Goal: Information Seeking & Learning: Learn about a topic

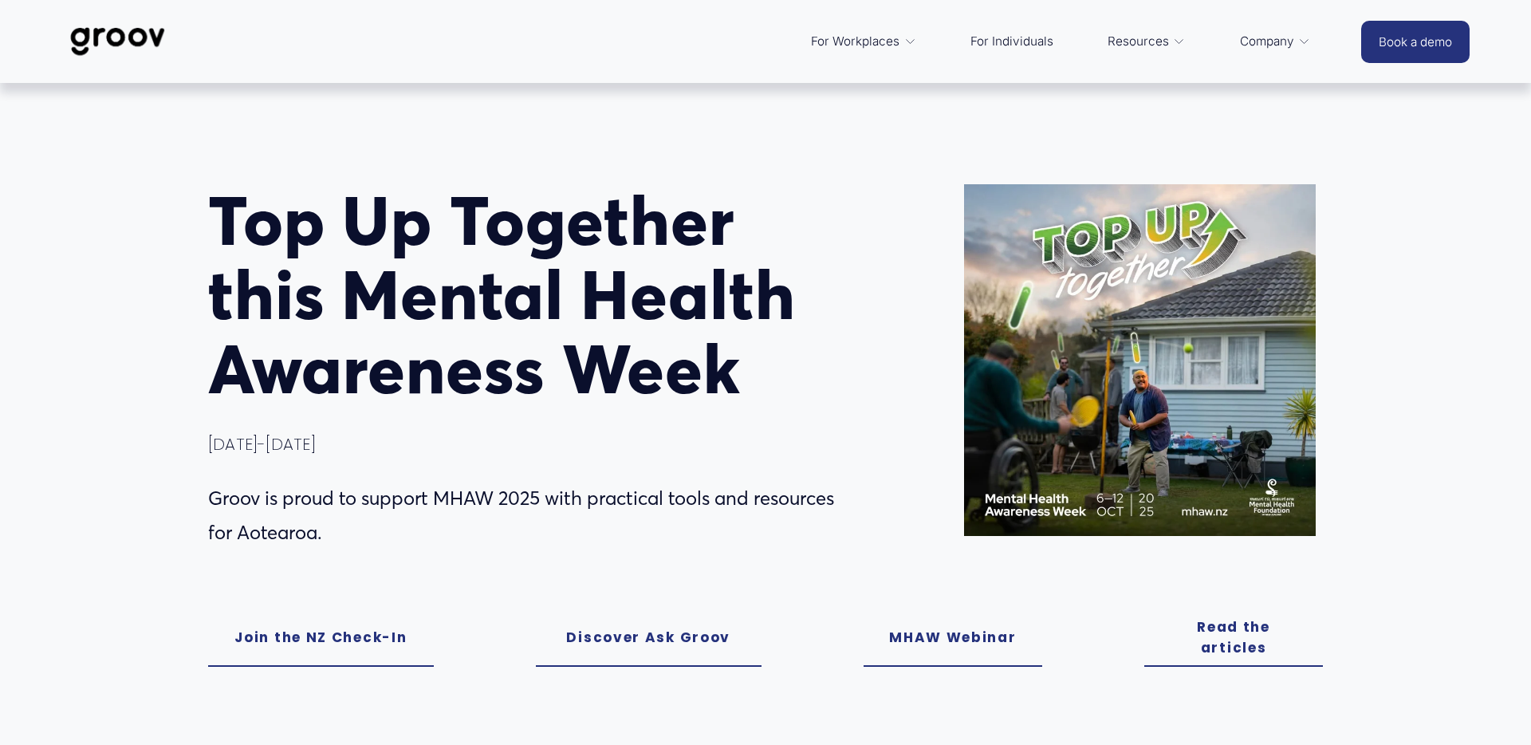
click at [310, 642] on link "Join the NZ Check-In" at bounding box center [321, 638] width 226 height 57
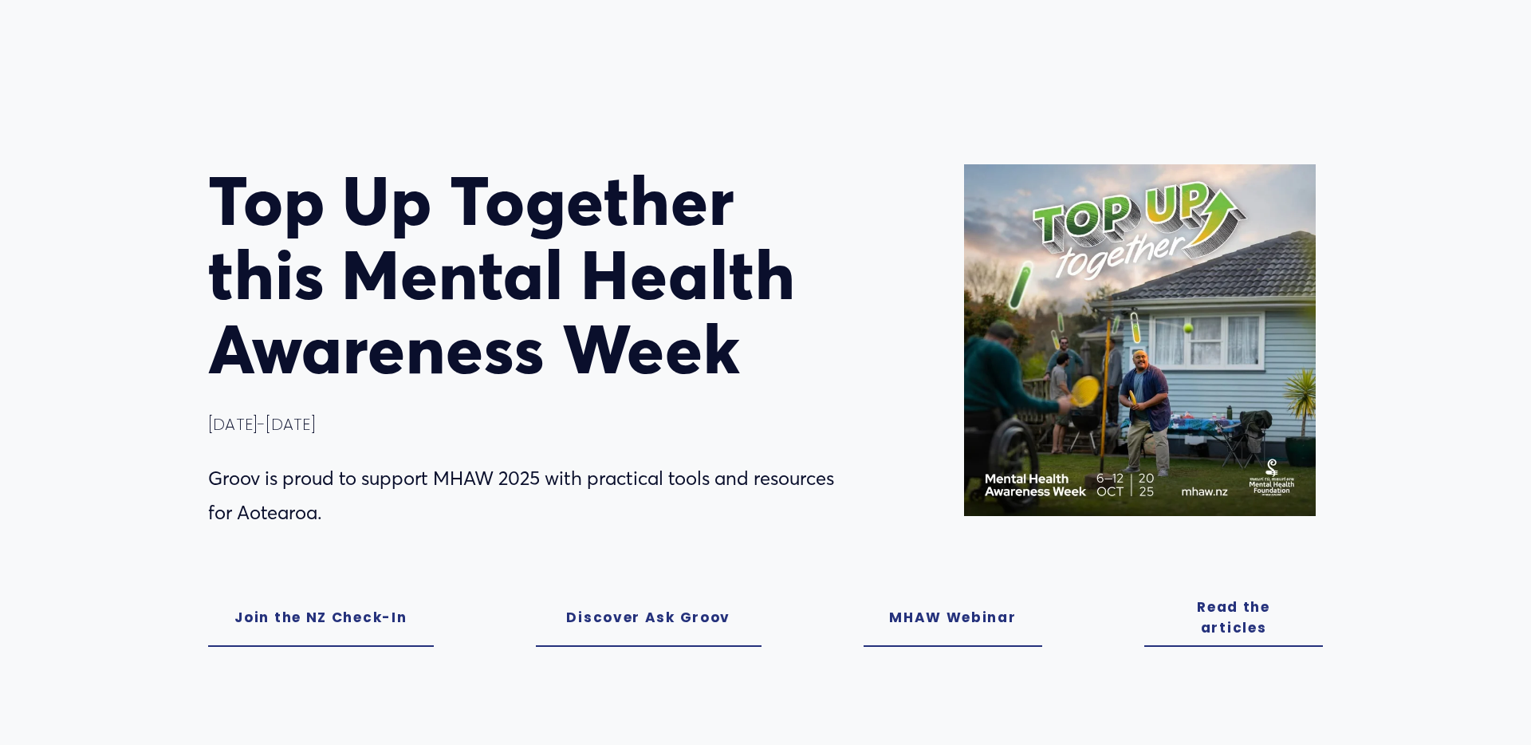
scroll to position [219, 0]
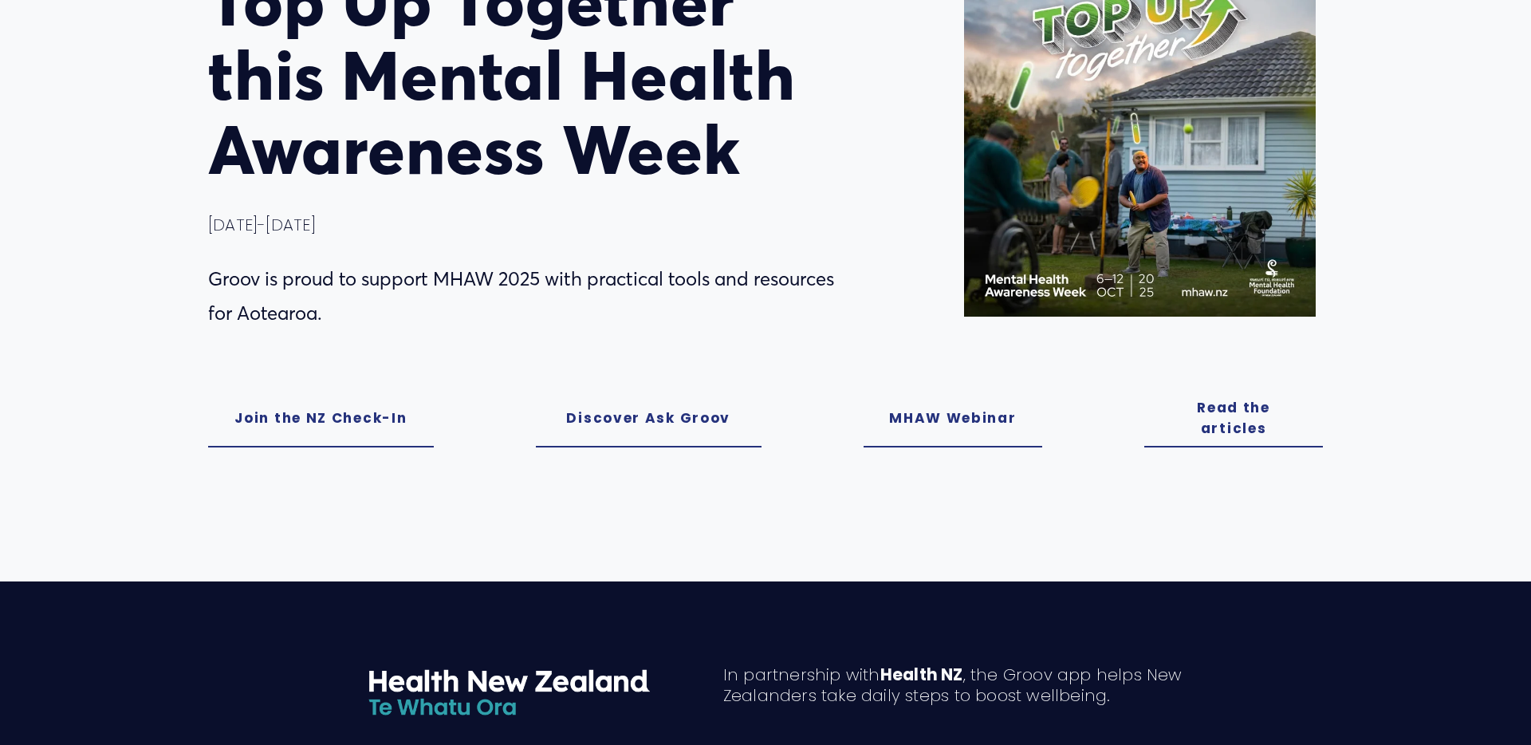
click at [684, 432] on link "Discover Ask Groov" at bounding box center [649, 419] width 226 height 57
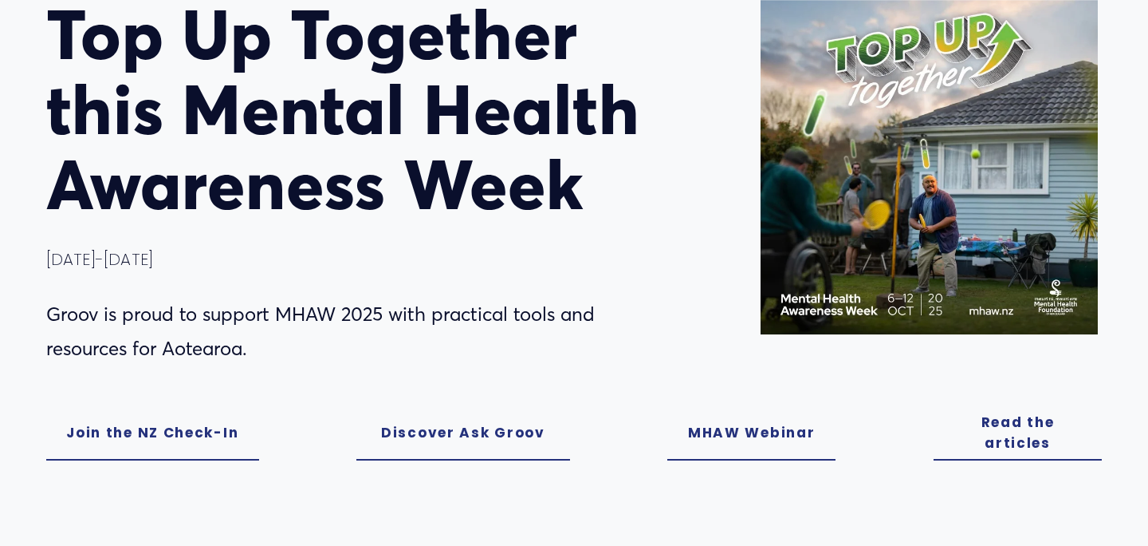
scroll to position [161, 0]
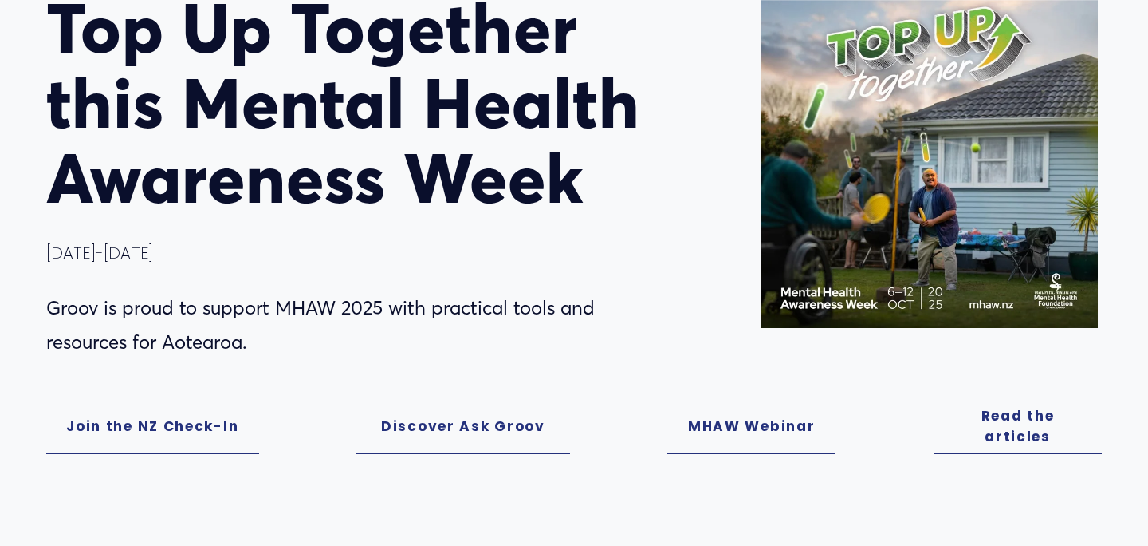
click at [758, 428] on link "MHAW Webinar" at bounding box center [752, 427] width 169 height 54
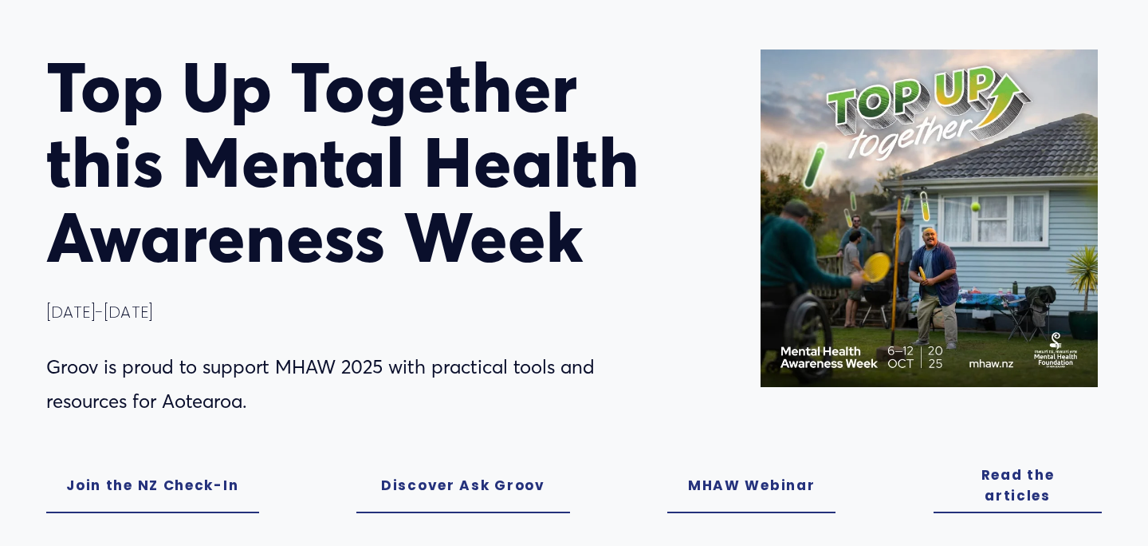
scroll to position [119, 0]
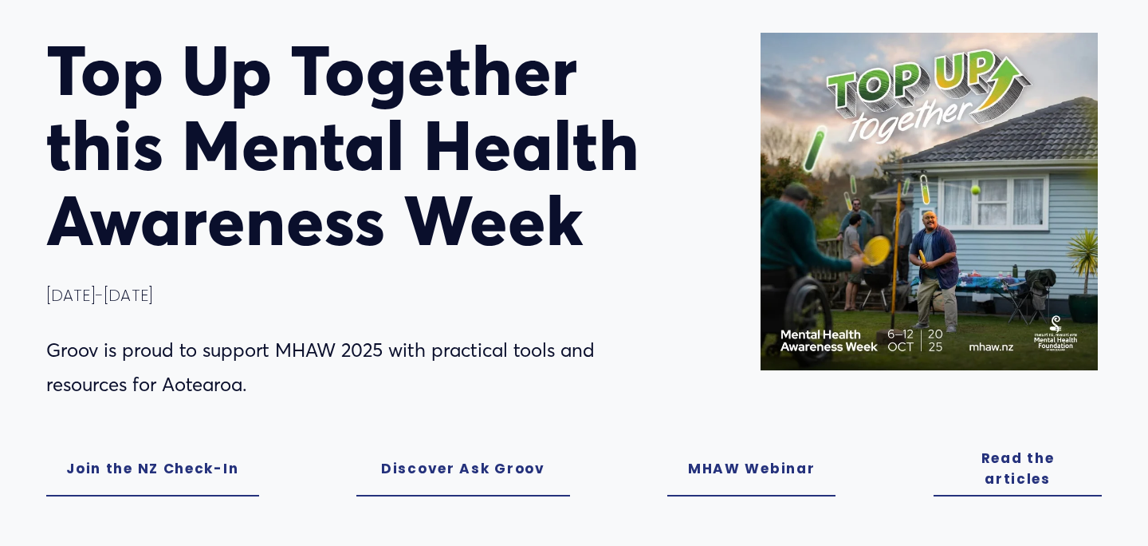
click at [202, 475] on link "Join the NZ Check-In" at bounding box center [152, 469] width 213 height 54
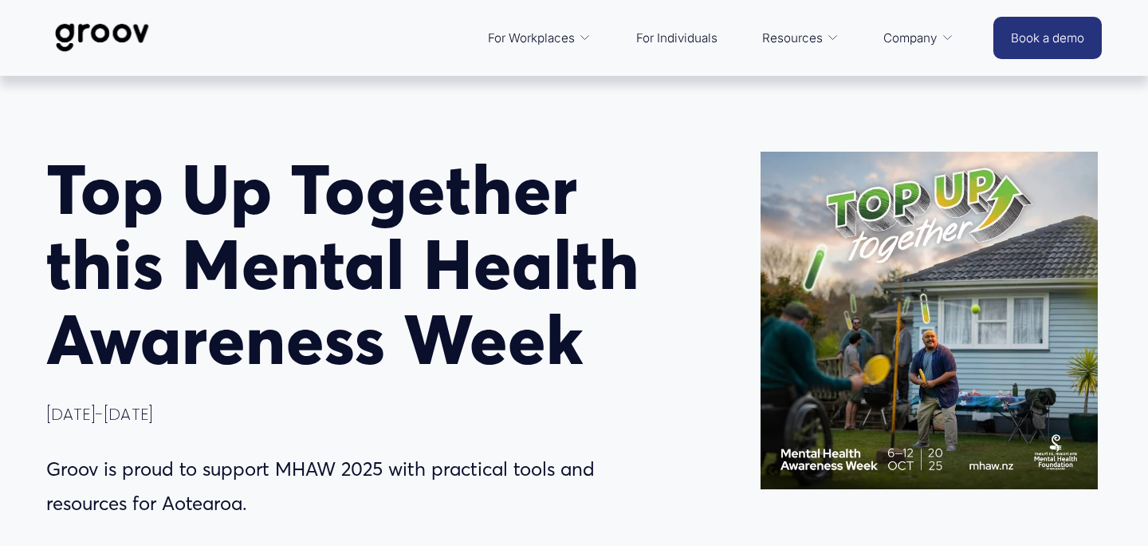
scroll to position [258, 0]
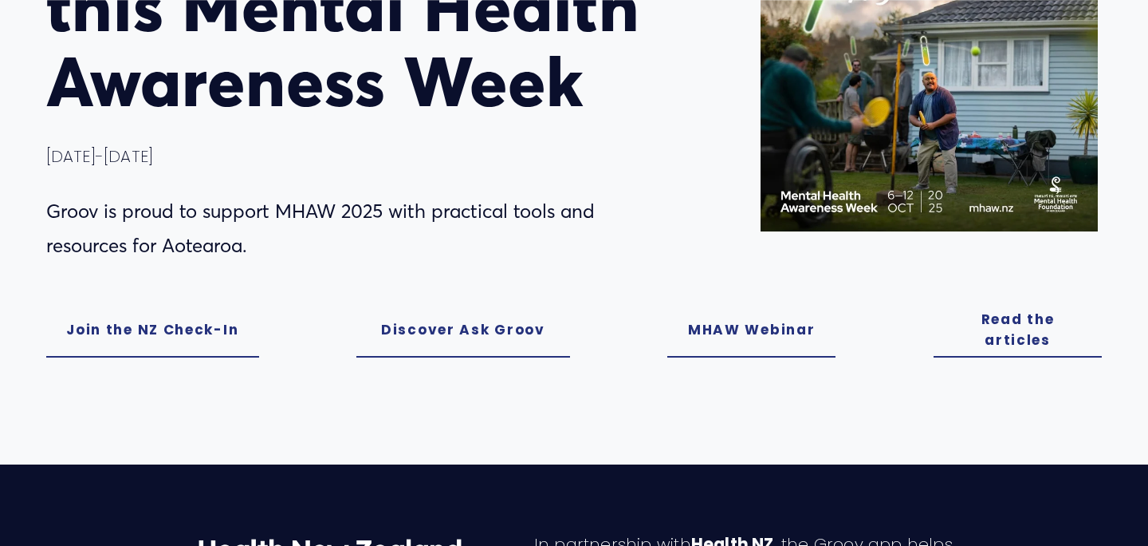
click at [1018, 320] on link "Read the articles" at bounding box center [1018, 330] width 169 height 54
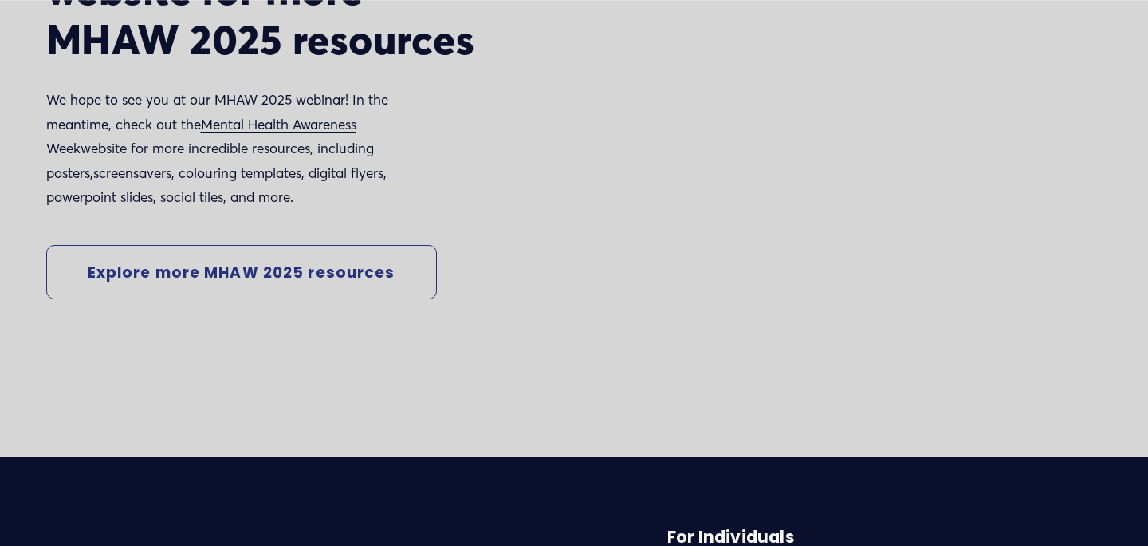
scroll to position [3728, 0]
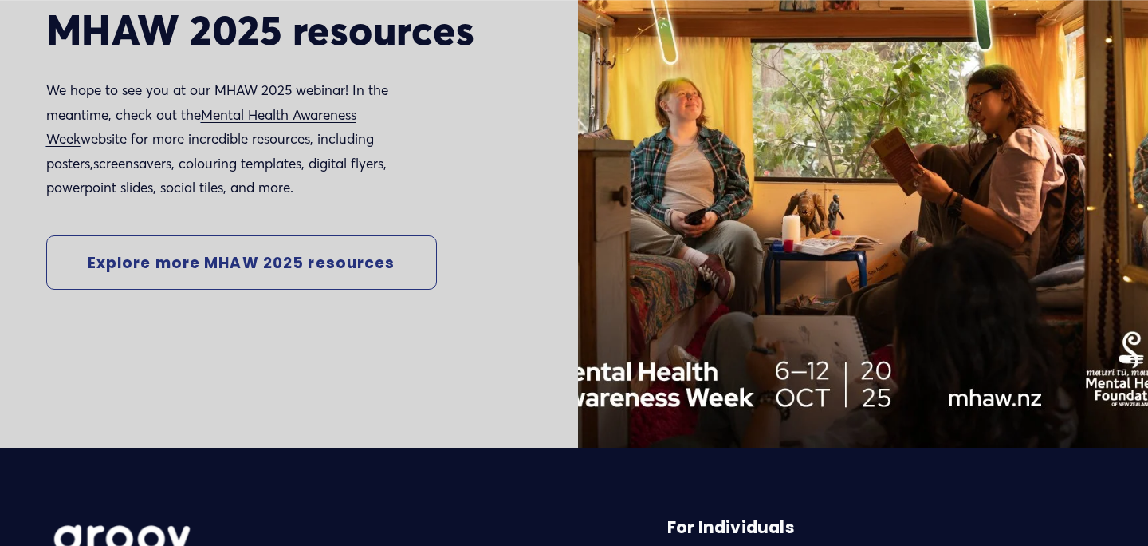
click at [269, 259] on link "Explore more MHAW 2025 resources" at bounding box center [241, 262] width 391 height 54
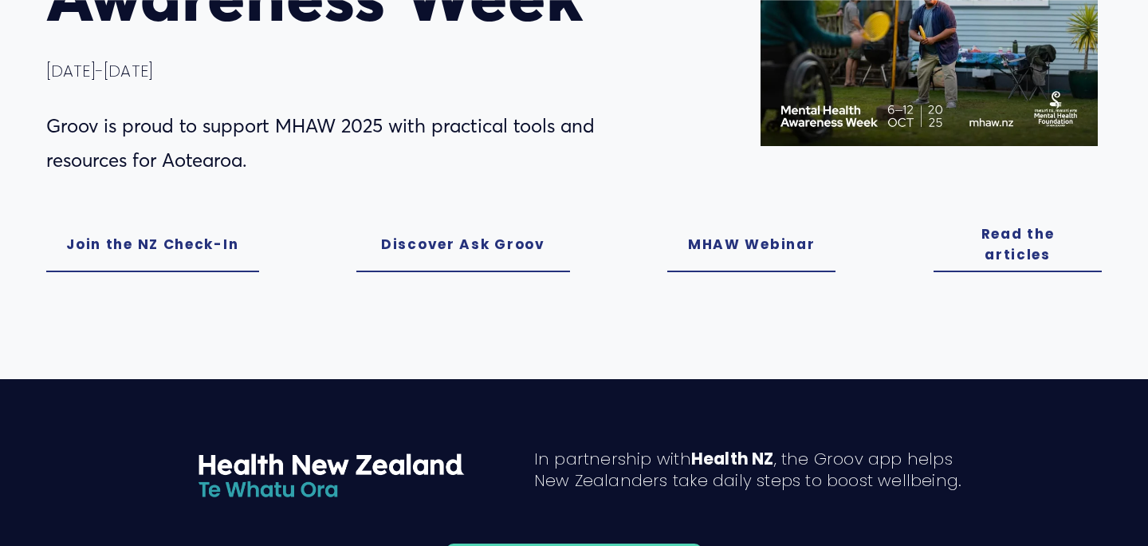
scroll to position [360, 0]
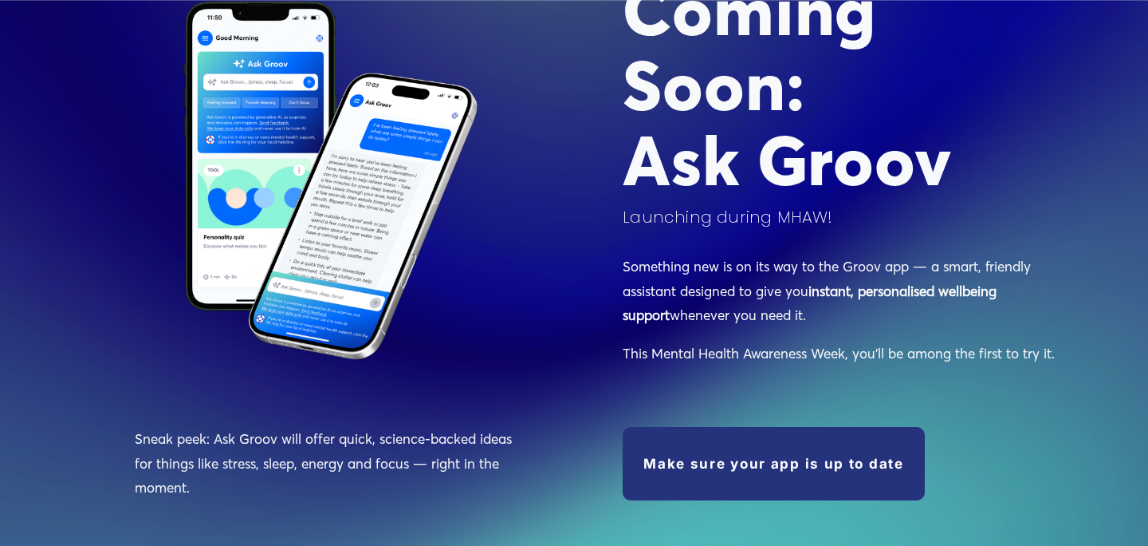
scroll to position [1714, 0]
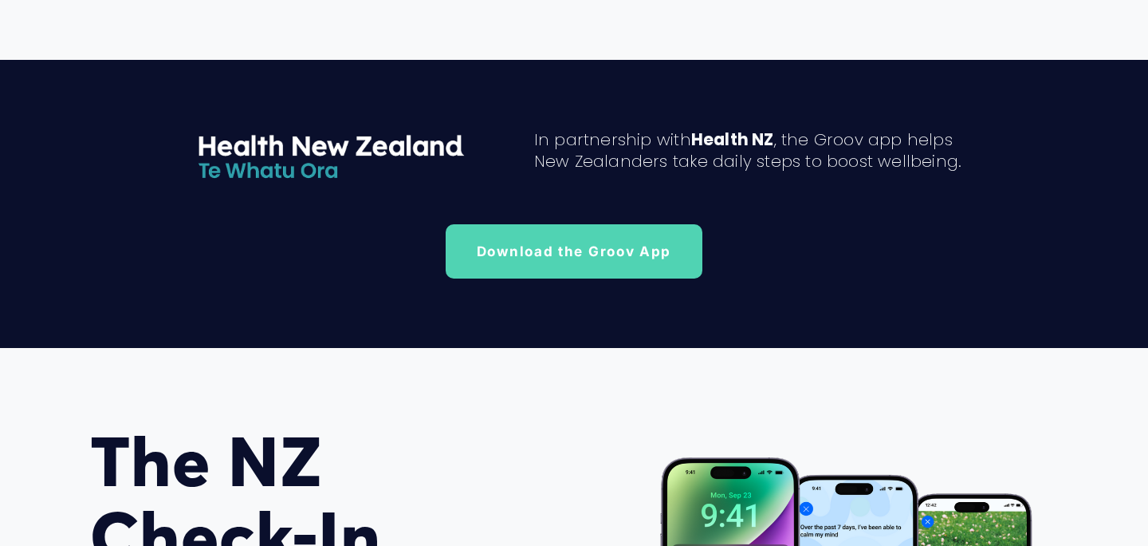
scroll to position [682, 0]
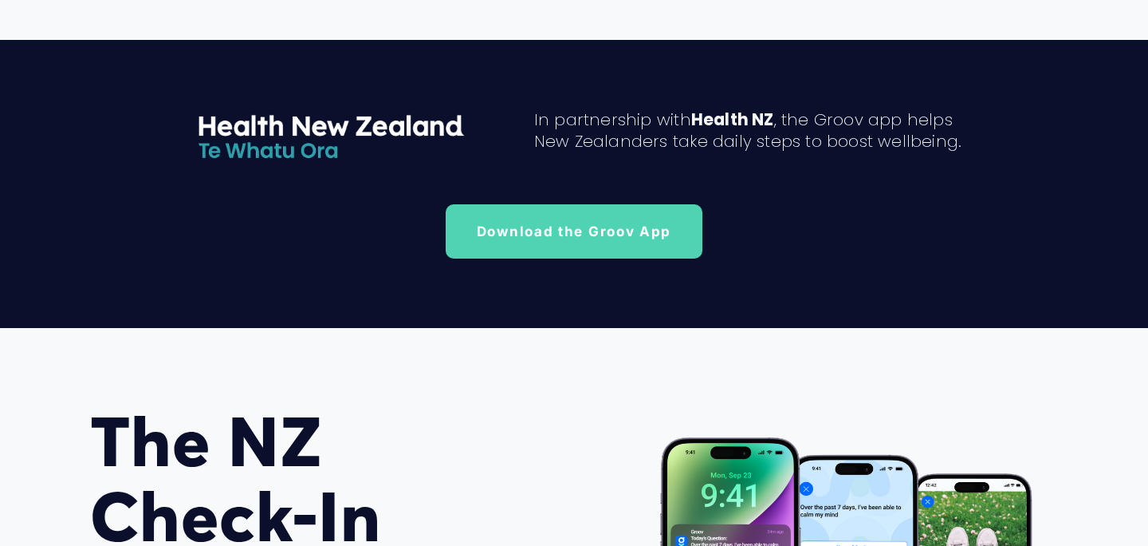
click at [592, 236] on link "Download the Groov App" at bounding box center [575, 231] width 258 height 54
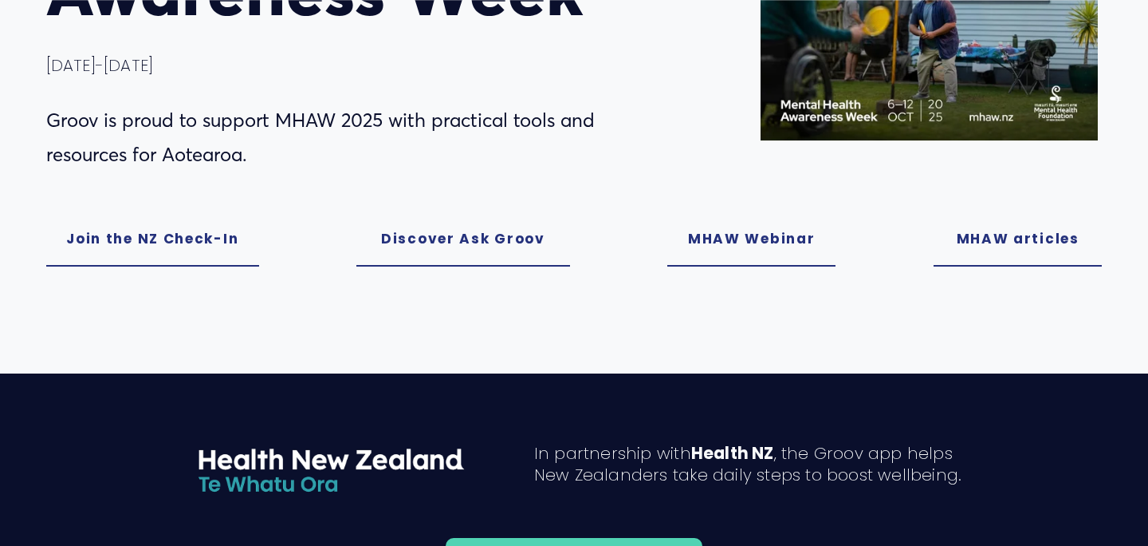
scroll to position [355, 0]
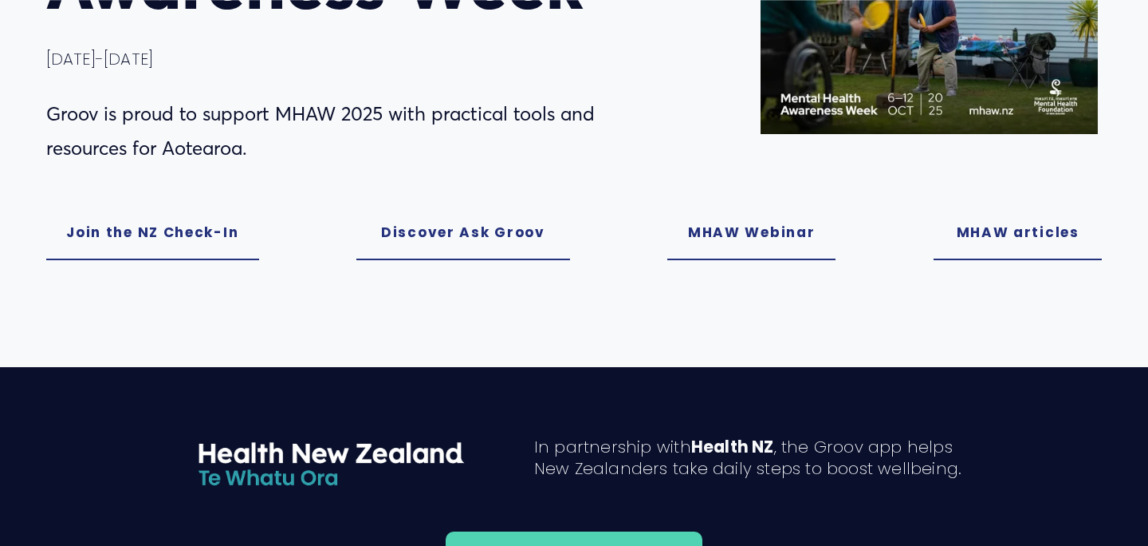
click at [182, 230] on link "Join the NZ Check-In" at bounding box center [152, 233] width 213 height 54
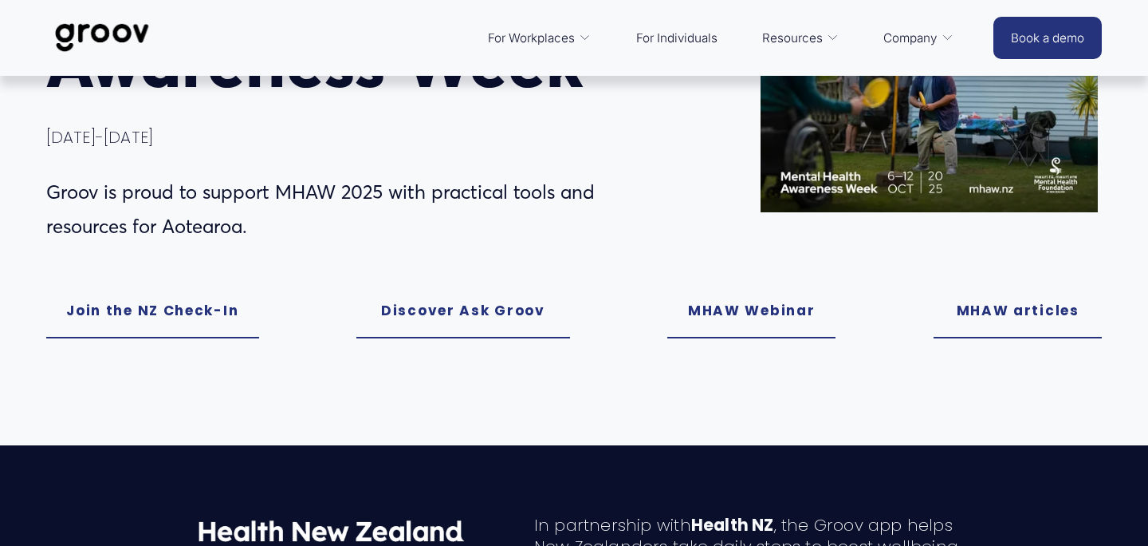
scroll to position [279, 0]
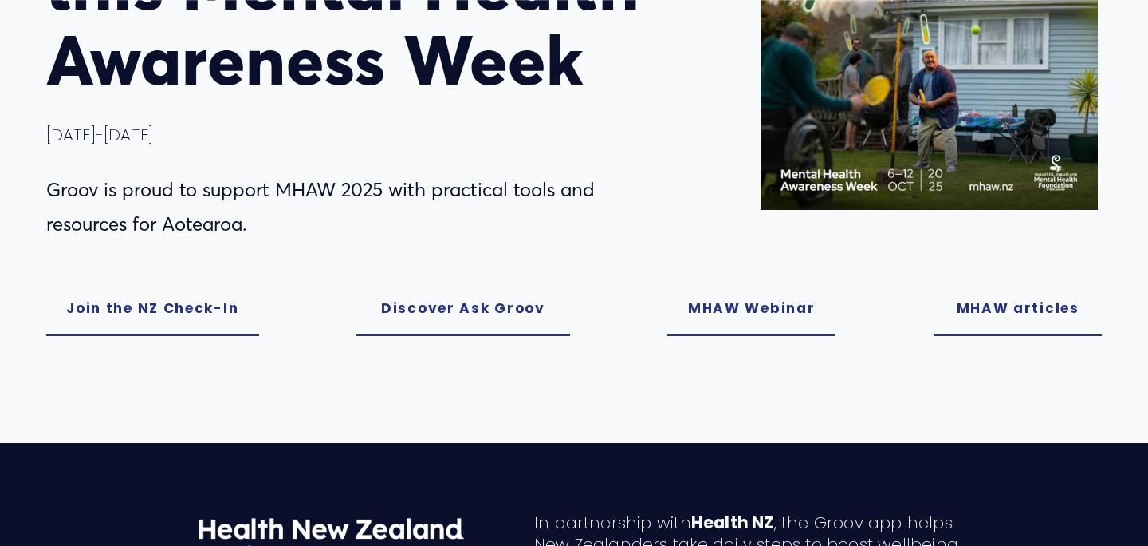
click at [462, 306] on link "Discover Ask Groov" at bounding box center [462, 309] width 213 height 54
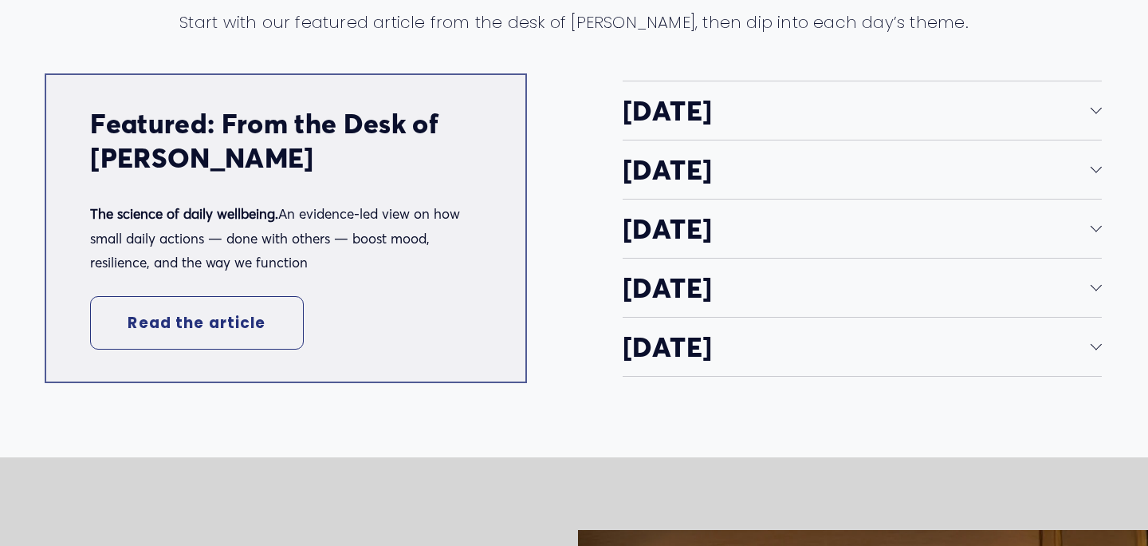
scroll to position [3074, 0]
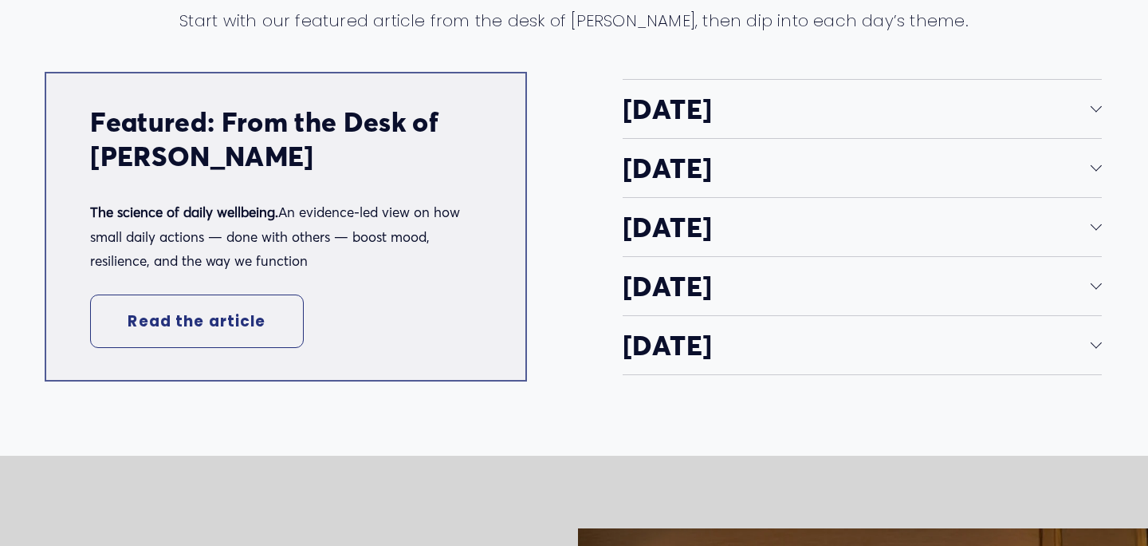
drag, startPoint x: 93, startPoint y: 118, endPoint x: 431, endPoint y: 257, distance: 364.8
click at [431, 257] on div "Featured: From the Desk of Dr Fiona Crichton The science of daily wellbeing. An…" at bounding box center [285, 189] width 391 height 168
copy div "Featured: From the Desk of Dr Fiona Crichton The science of daily wellbeing. An…"
click at [150, 314] on link "Read the article" at bounding box center [196, 321] width 213 height 54
click at [1091, 100] on button "[DATE]" at bounding box center [862, 109] width 479 height 58
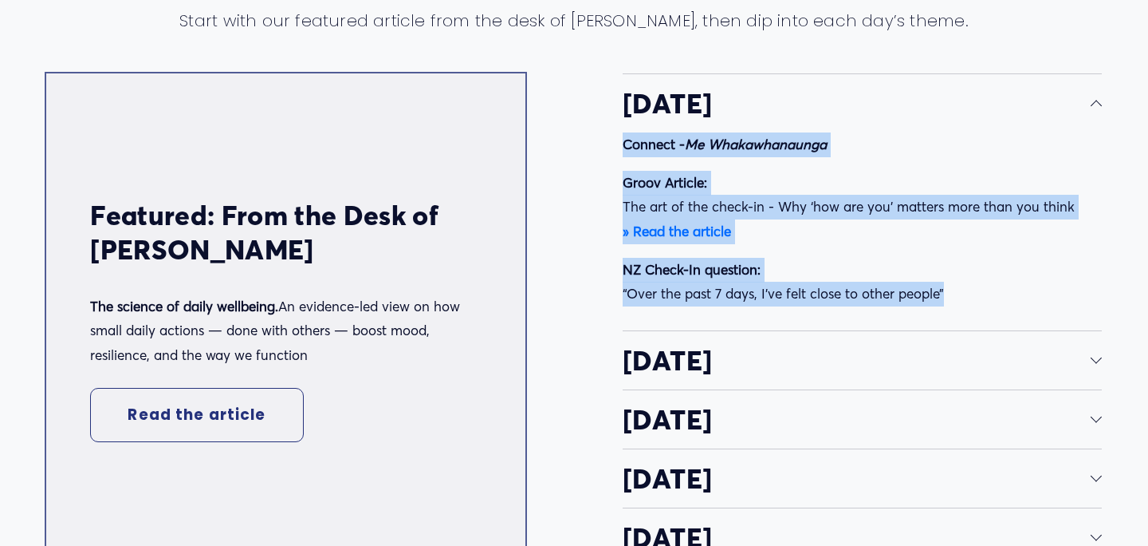
drag, startPoint x: 959, startPoint y: 294, endPoint x: 619, endPoint y: 140, distance: 373.3
click at [619, 140] on div "Daily Insights for MHAW Start with our featured article from the desk of Dr. Fi…" at bounding box center [574, 241] width 1148 height 651
click at [670, 234] on strong "» Read the article" at bounding box center [677, 231] width 108 height 17
drag, startPoint x: 786, startPoint y: 237, endPoint x: 735, endPoint y: 236, distance: 51.0
click at [786, 237] on p "Groov Article: The art of the check-in - Why ‘how are you’ matters more than yo…" at bounding box center [862, 207] width 479 height 73
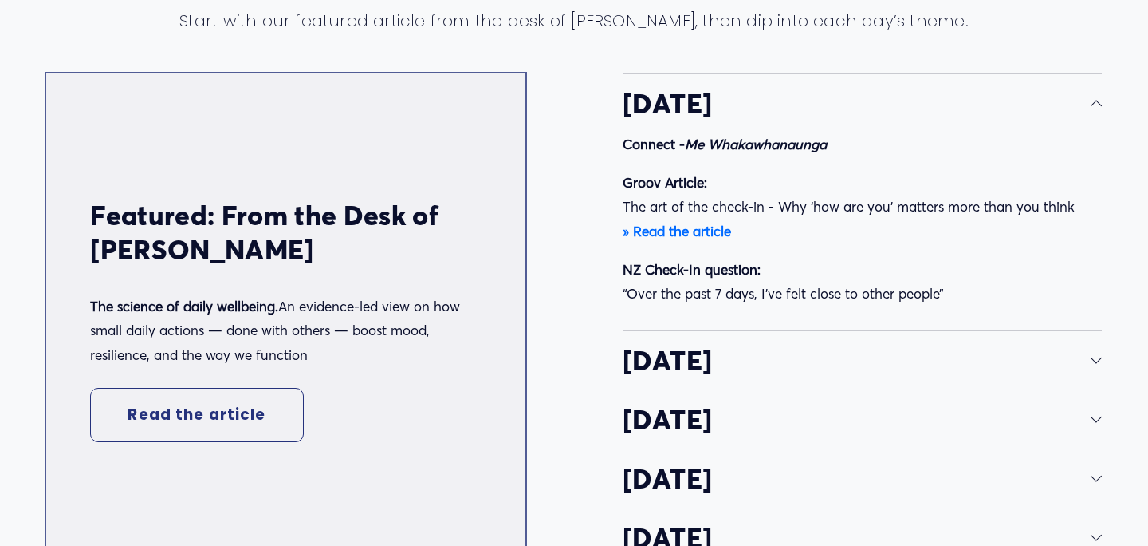
click at [681, 232] on strong "» Read the article" at bounding box center [677, 231] width 108 height 17
click at [1078, 349] on span "[DATE]" at bounding box center [857, 360] width 468 height 34
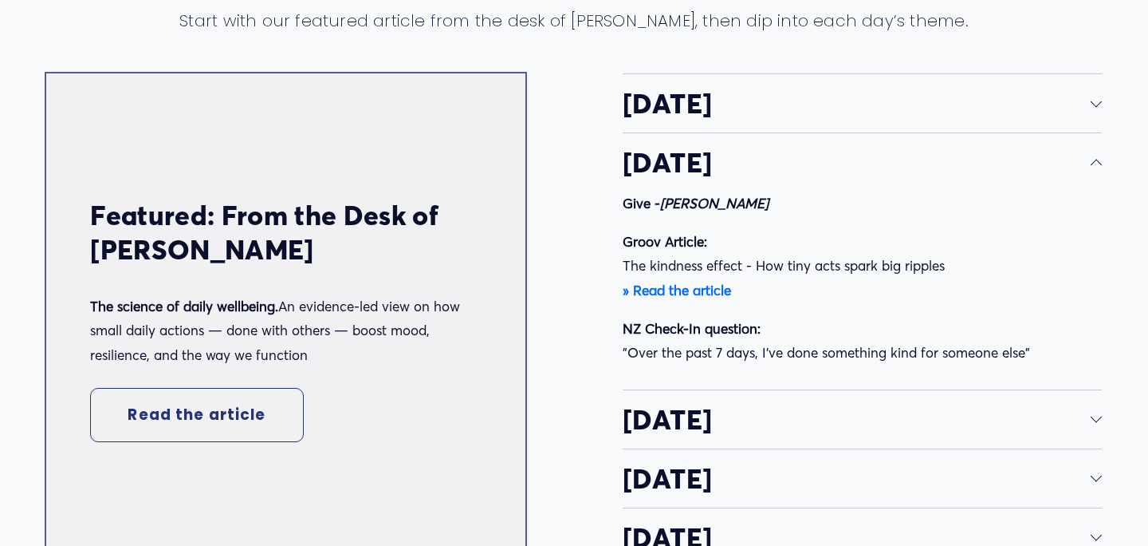
click at [686, 289] on strong "» Read the article" at bounding box center [677, 290] width 108 height 17
click at [977, 435] on button "[DATE]" at bounding box center [862, 419] width 479 height 58
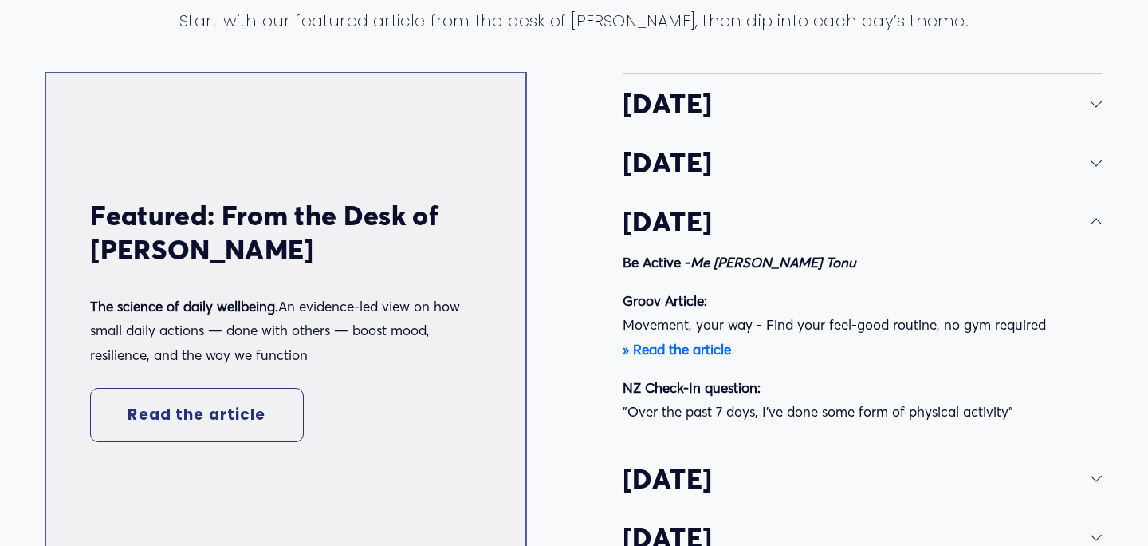
click at [693, 350] on strong "» Read the article" at bounding box center [677, 349] width 108 height 17
click at [820, 467] on span "[DATE]" at bounding box center [857, 478] width 468 height 34
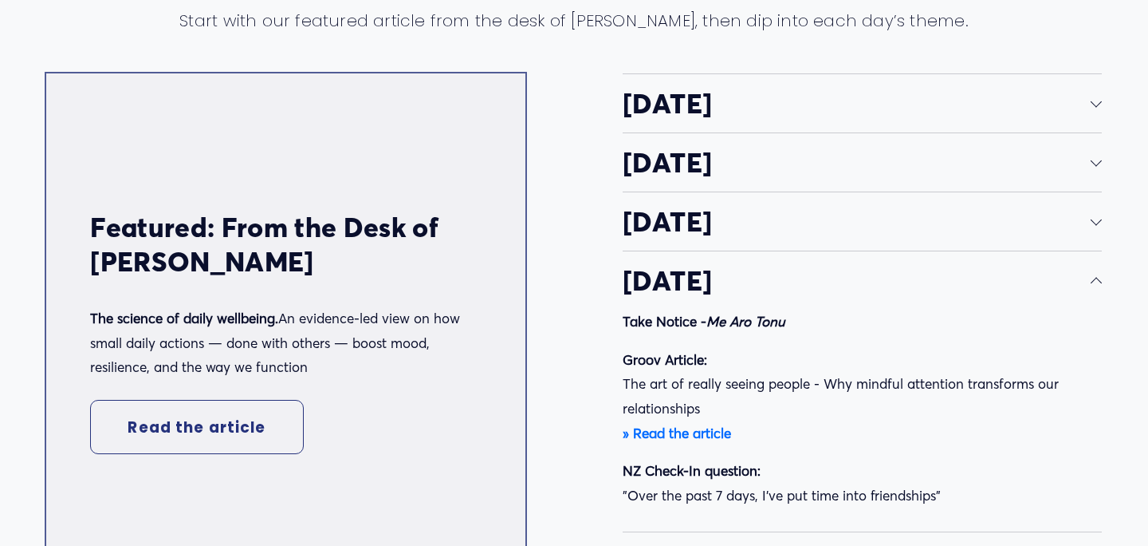
click at [672, 436] on strong "» Read the article" at bounding box center [677, 432] width 108 height 17
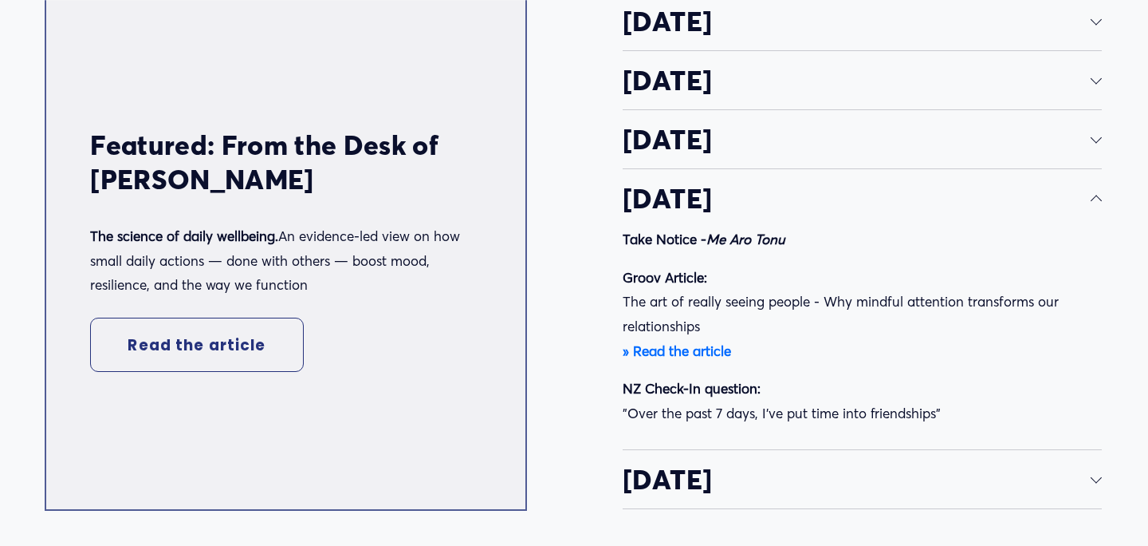
click at [841, 469] on span "[DATE]" at bounding box center [857, 479] width 468 height 34
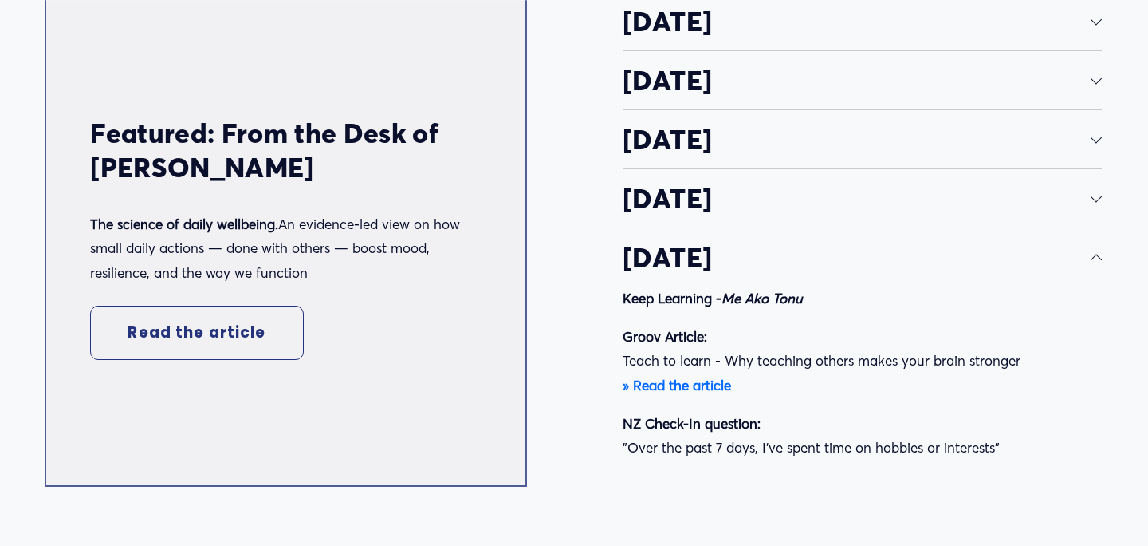
click at [703, 383] on strong "» Read the article" at bounding box center [677, 384] width 108 height 17
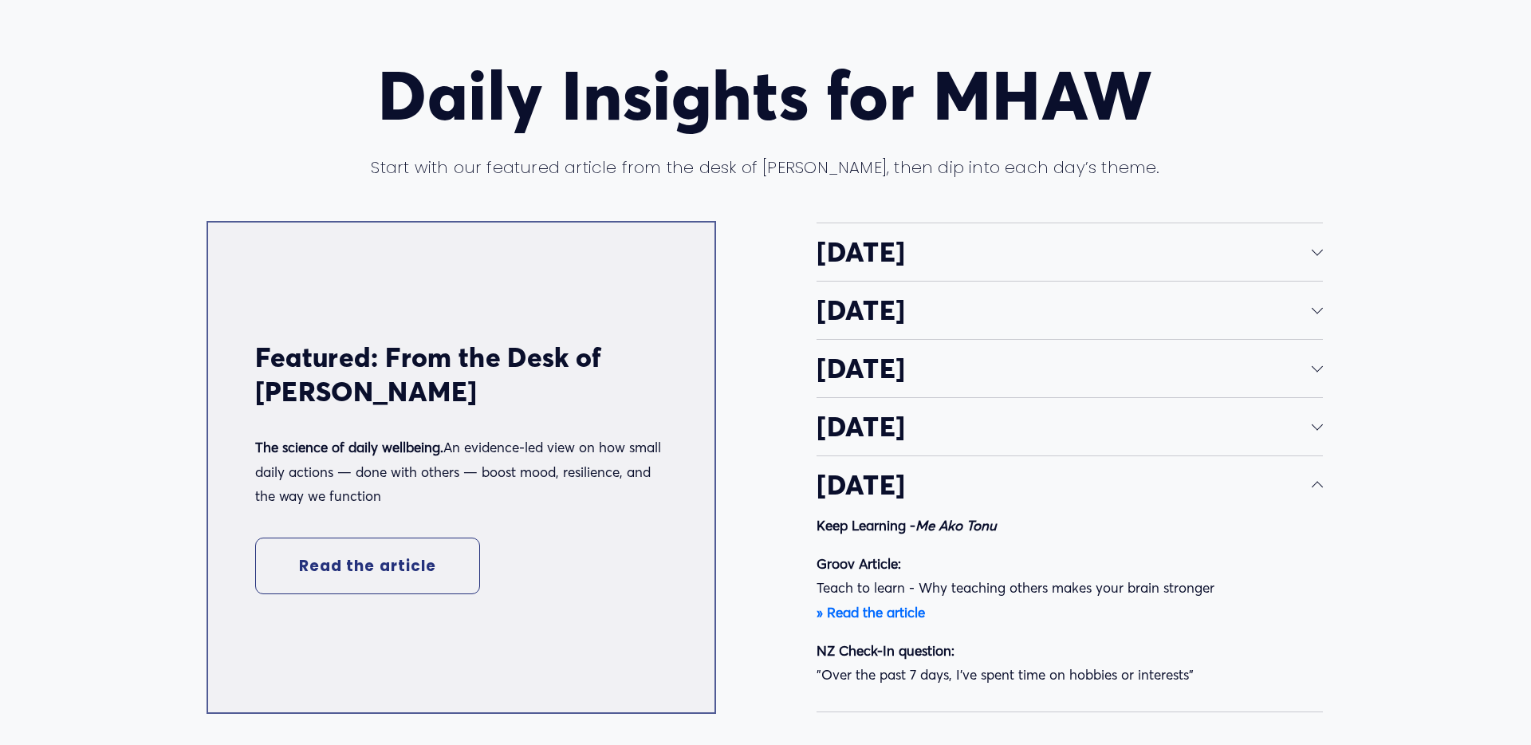
scroll to position [3092, 0]
click at [1077, 238] on span "[DATE]" at bounding box center [1064, 251] width 495 height 33
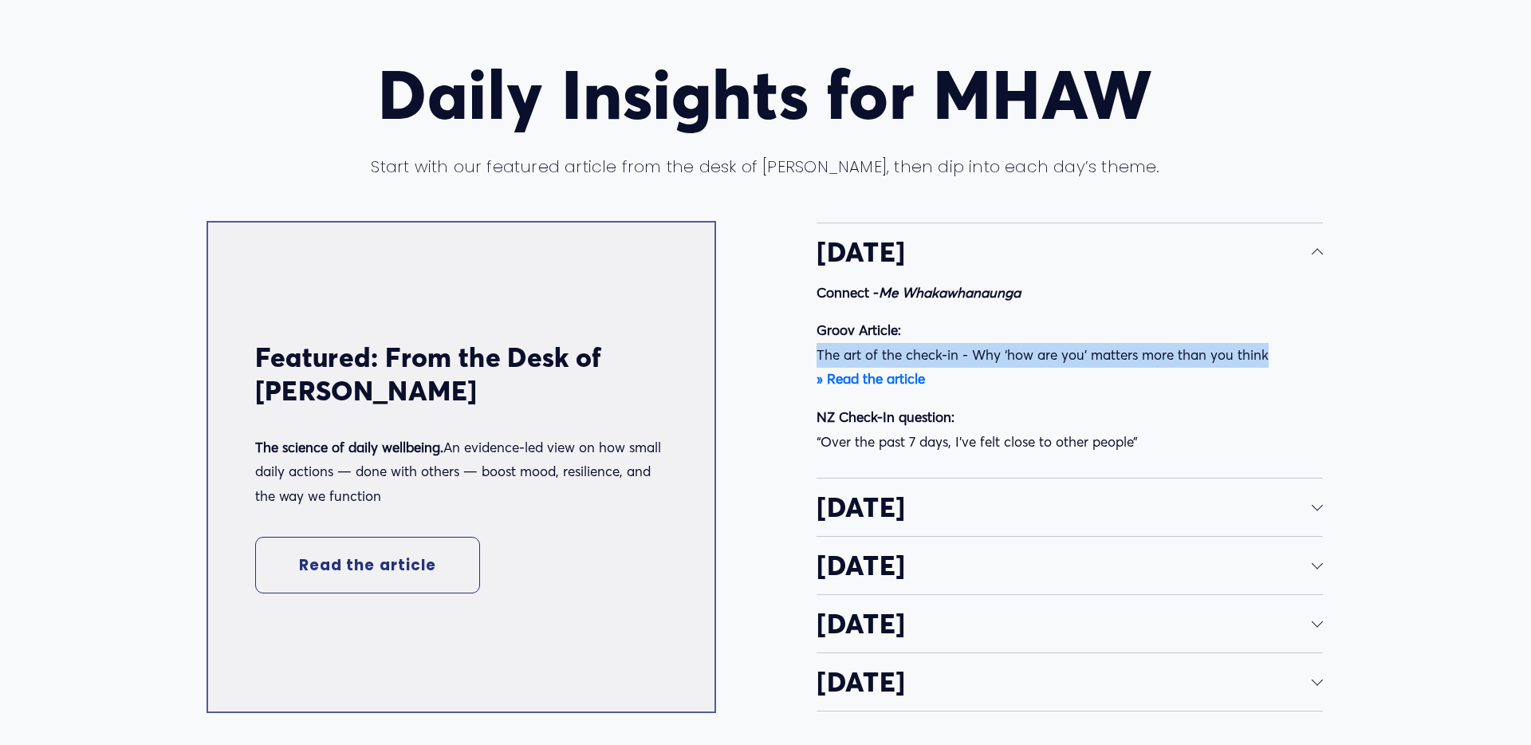
drag, startPoint x: 819, startPoint y: 356, endPoint x: 1282, endPoint y: 349, distance: 462.6
click at [1148, 349] on p "Groov Article: The art of the check-in - Why ‘how are you’ matters more than yo…" at bounding box center [1070, 354] width 506 height 73
copy p "The art of the check-in - Why ‘how are you’ matters more than you think"
click at [1148, 506] on span "[DATE]" at bounding box center [1064, 506] width 495 height 33
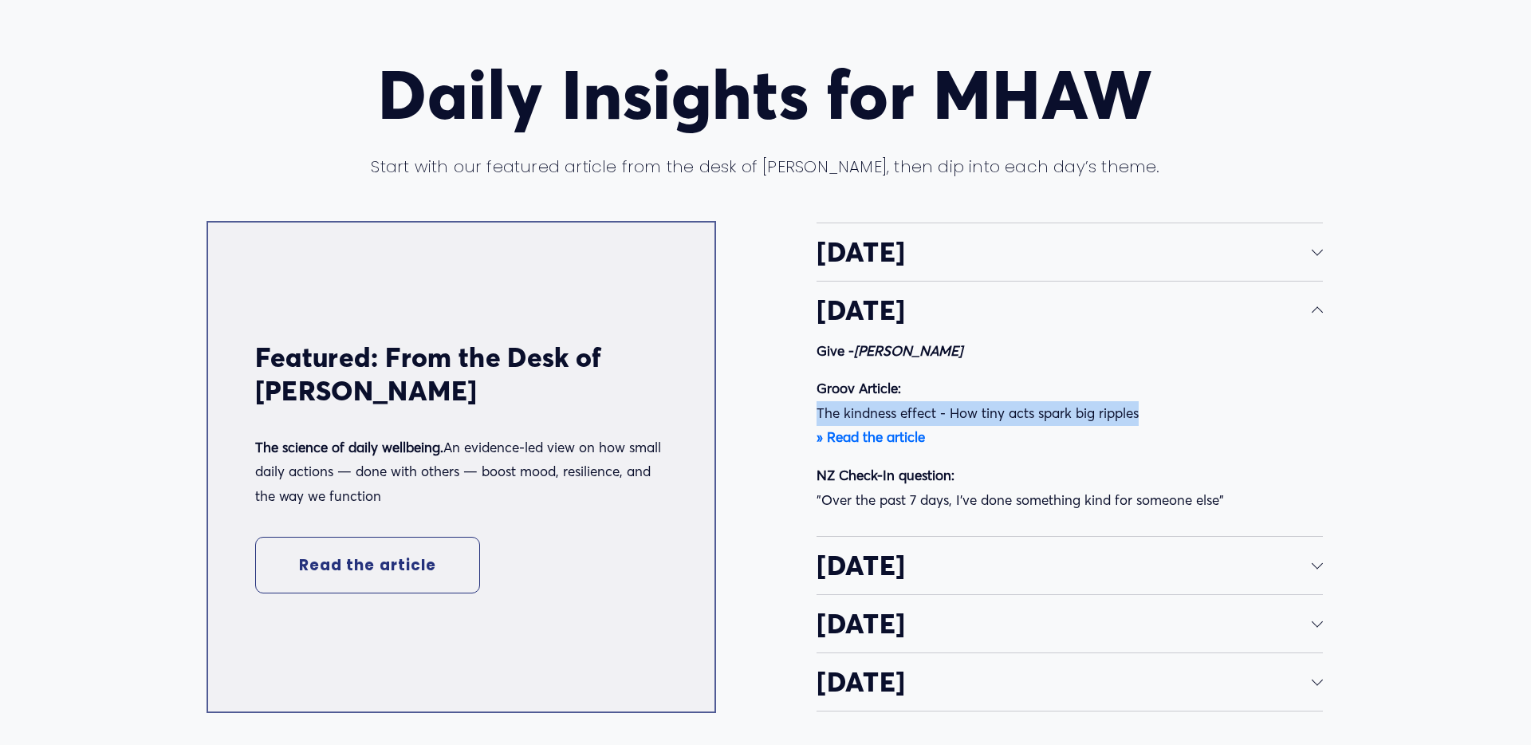
drag, startPoint x: 818, startPoint y: 416, endPoint x: 1140, endPoint y: 404, distance: 321.6
click at [1140, 404] on p "Groov Article: The kindness effect - How tiny acts spark big ripples » Read the…" at bounding box center [1070, 412] width 506 height 73
copy p "The kindness effect - How tiny acts spark big ripples"
click at [1046, 545] on span "[DATE]" at bounding box center [1064, 565] width 495 height 33
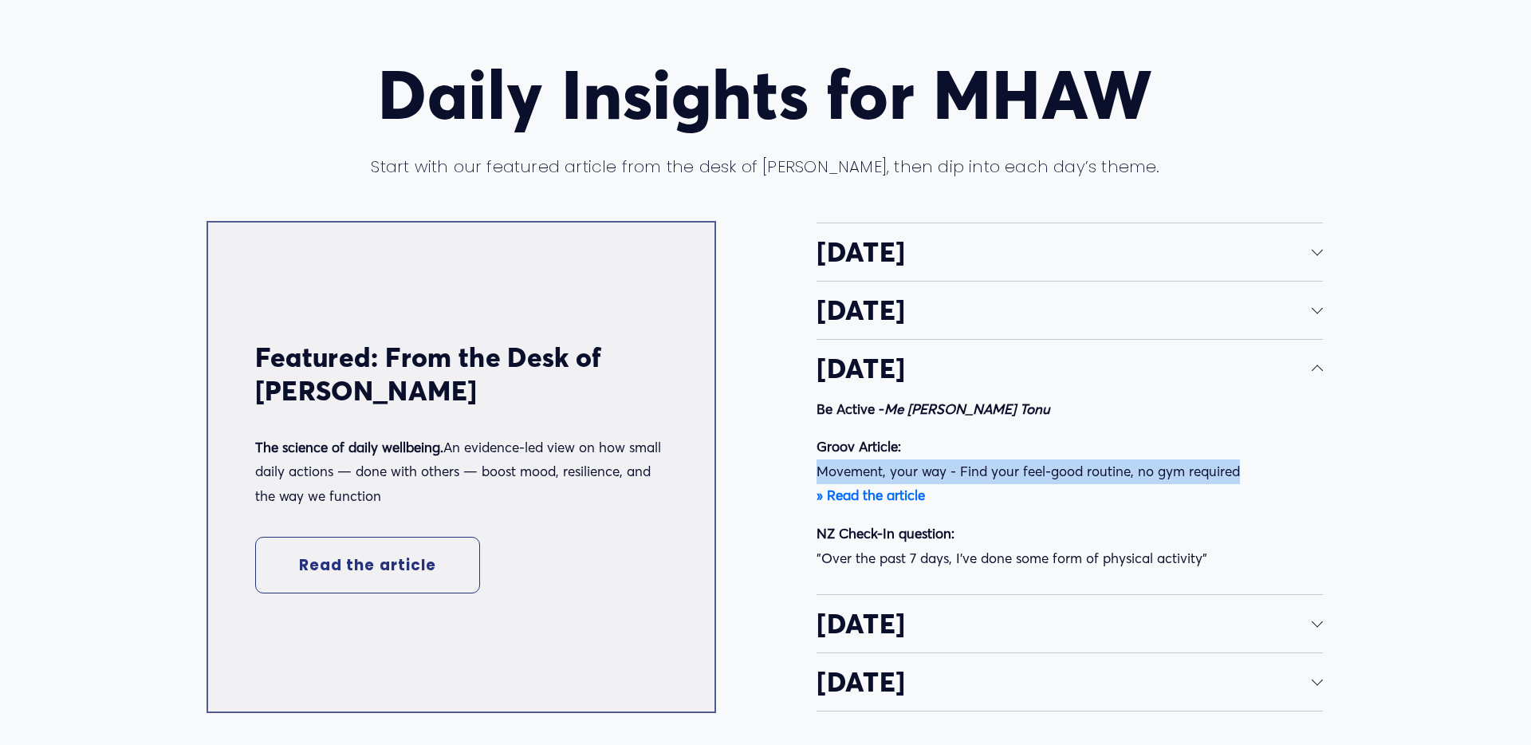
drag, startPoint x: 818, startPoint y: 470, endPoint x: 1274, endPoint y: 480, distance: 455.5
click at [1148, 480] on p "Groov Article: Movement, your way - Find your feel-good routine, no gym require…" at bounding box center [1070, 471] width 506 height 73
copy p "Movement, your way - Find your feel-good routine, no gym required"
click at [900, 498] on strong "» Read the article" at bounding box center [871, 494] width 108 height 17
click at [0, 0] on div "Daily Insights for MHAW Start with our featured article from the desk of Dr. Fi…" at bounding box center [765, 385] width 1531 height 855
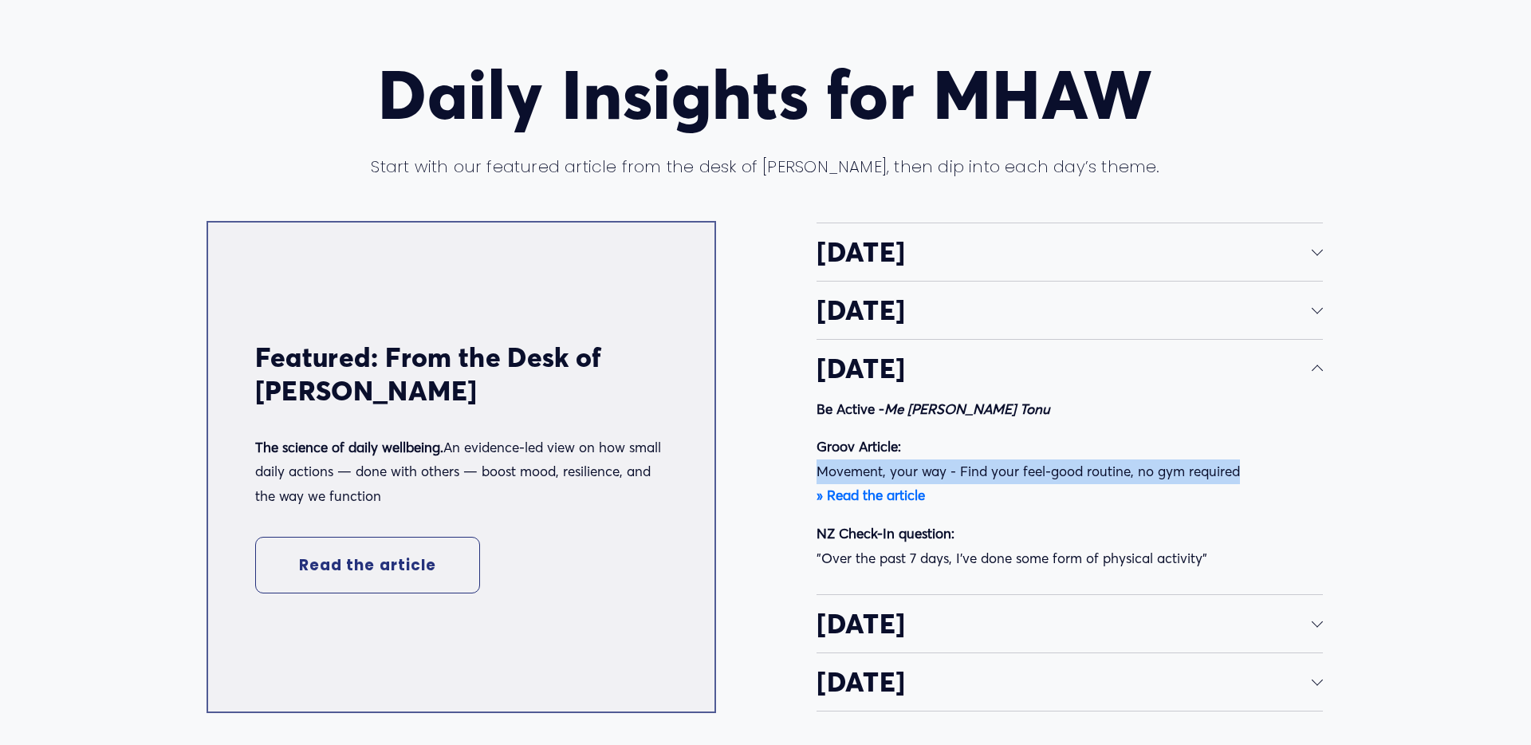
click at [1053, 545] on button "[DATE]" at bounding box center [1070, 623] width 506 height 57
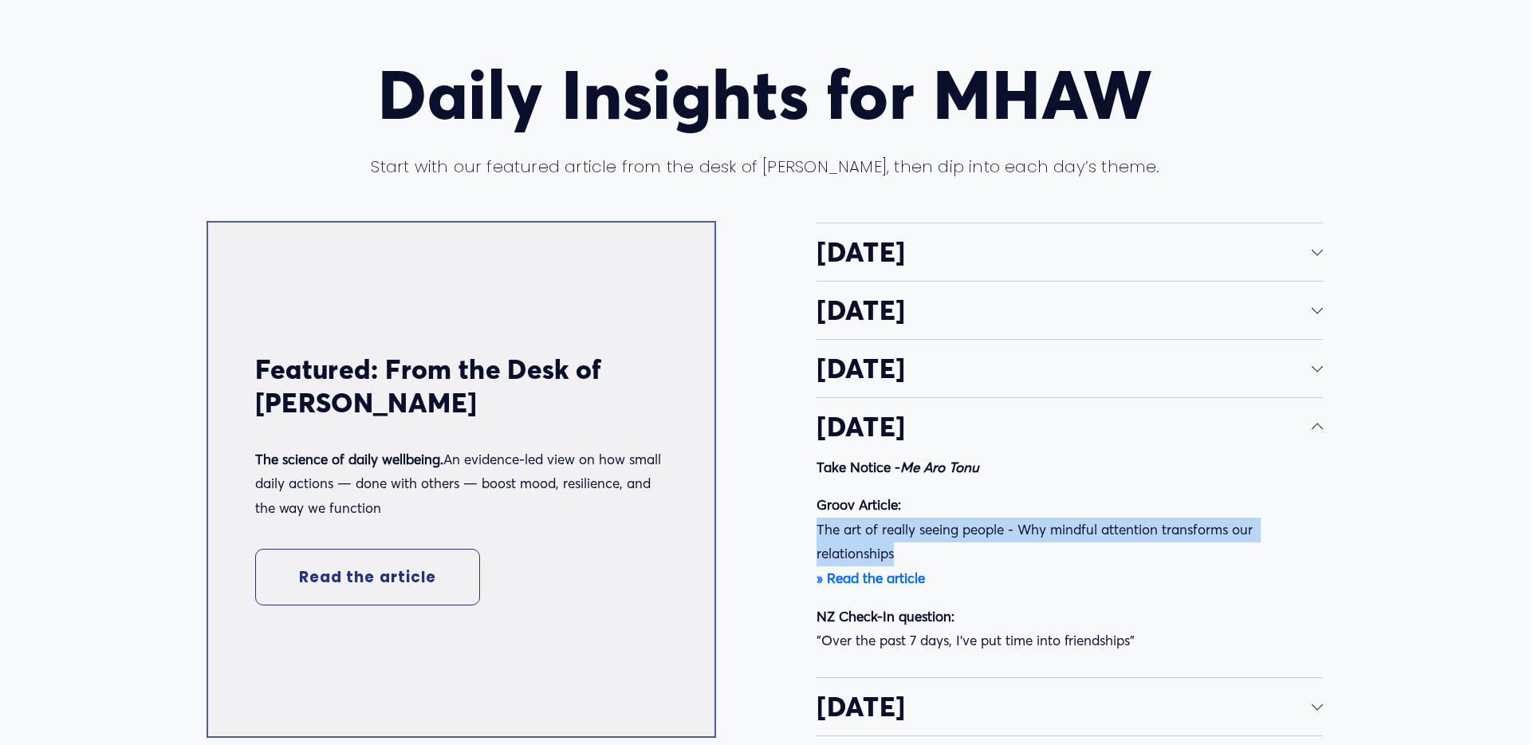
drag, startPoint x: 819, startPoint y: 524, endPoint x: 904, endPoint y: 557, distance: 90.6
click at [904, 545] on p "Groov Article: The art of really seeing people - Why mindful attention transfor…" at bounding box center [1070, 541] width 506 height 97
copy p "The art of really seeing people - Why mindful attention transforms our relation…"
click at [951, 545] on span "[DATE]" at bounding box center [1064, 706] width 495 height 33
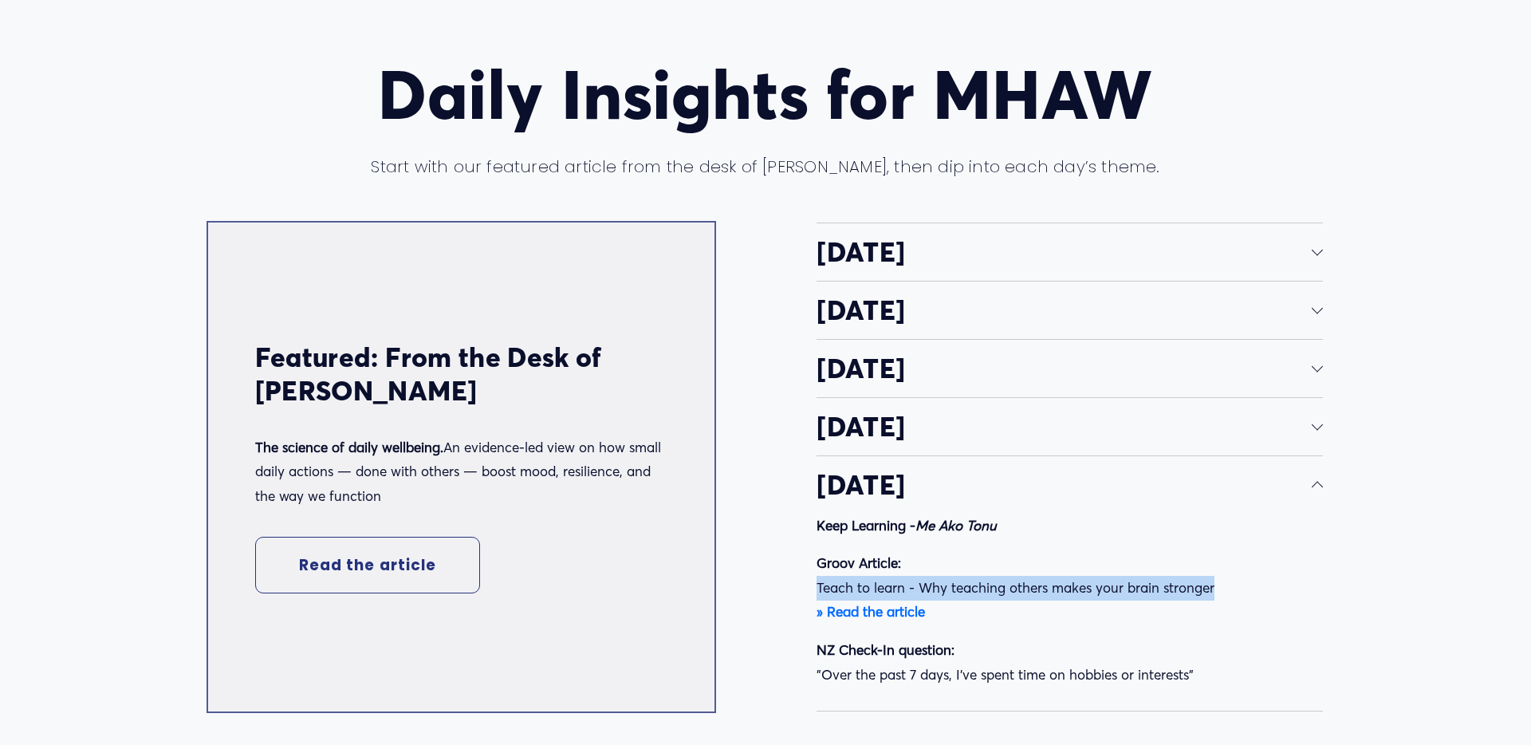
drag, startPoint x: 819, startPoint y: 585, endPoint x: 1235, endPoint y: 595, distance: 415.6
click at [1148, 545] on p "Groov Article: Teach to learn - Why teaching others makes your brain stronger »…" at bounding box center [1070, 587] width 506 height 73
copy p "Teach to learn - Why teaching others makes your brain stronger"
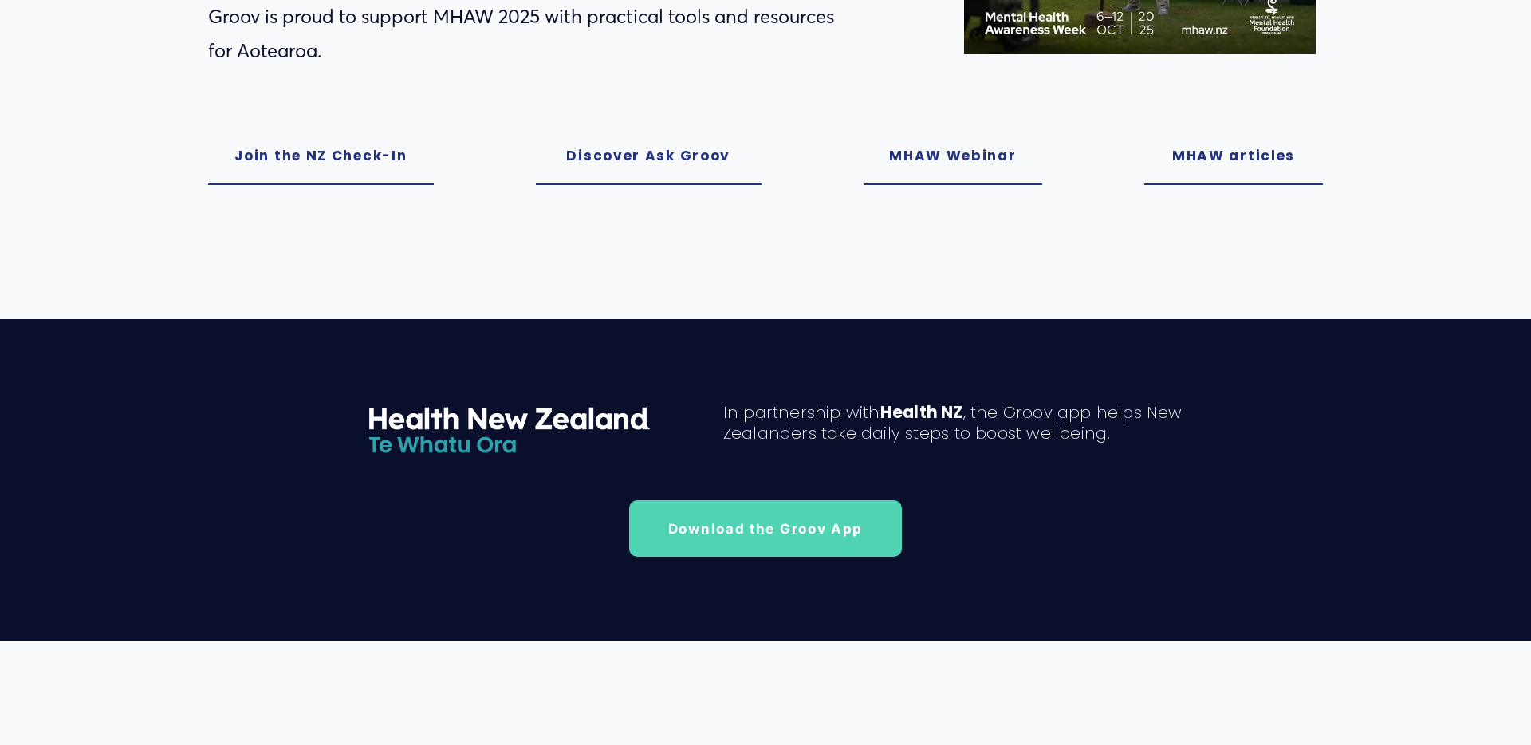
scroll to position [492, 0]
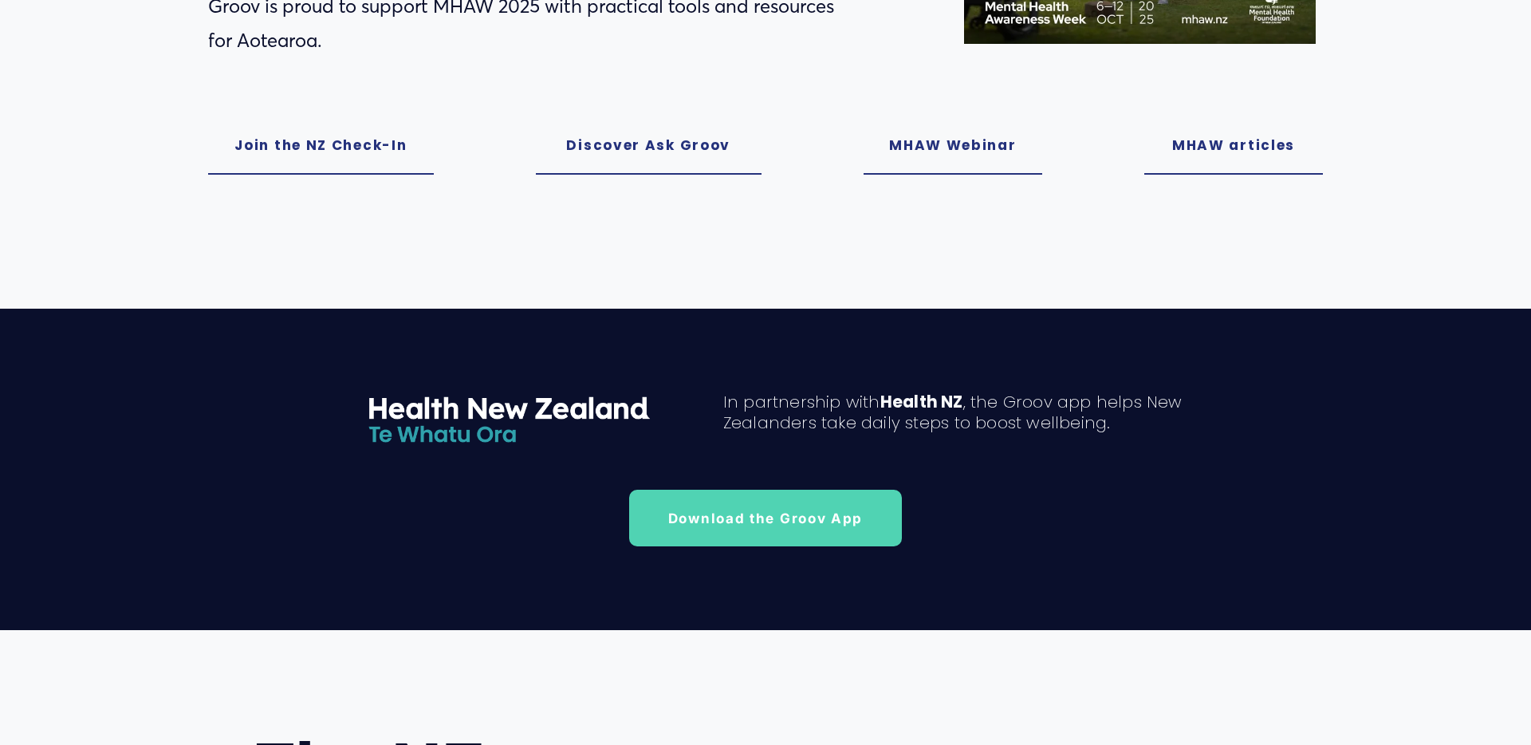
click at [740, 521] on link "Download the Groov App" at bounding box center [765, 518] width 272 height 57
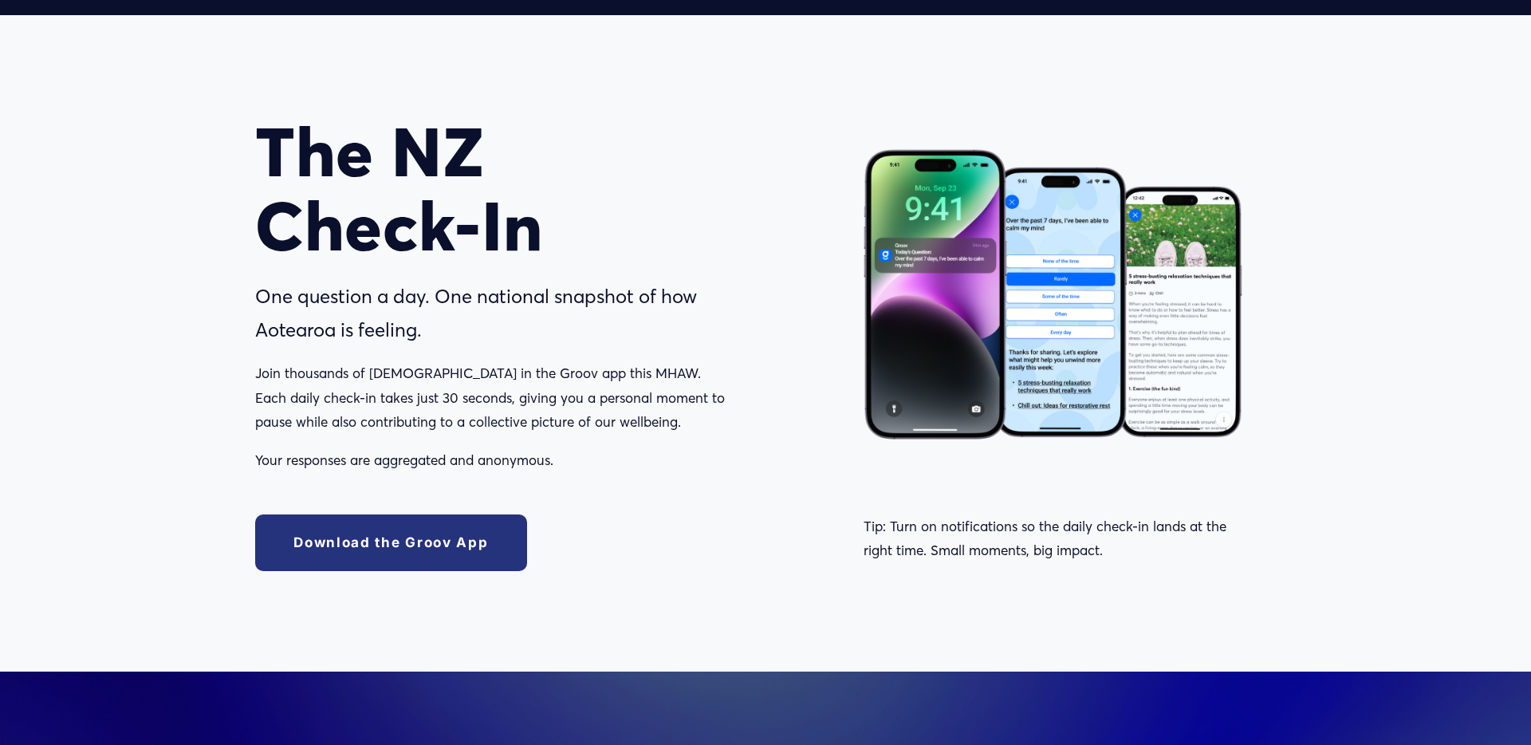
scroll to position [1105, 0]
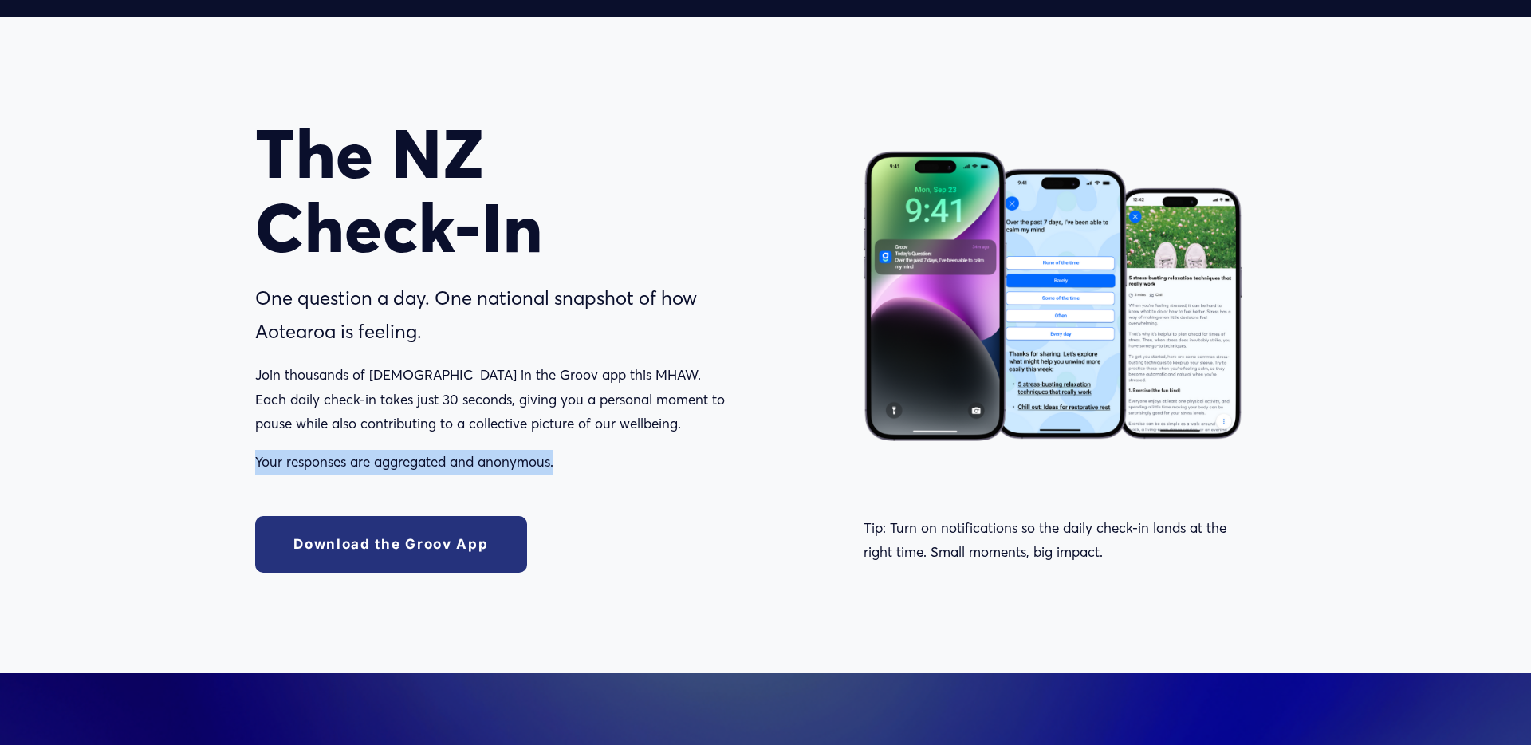
drag, startPoint x: 256, startPoint y: 459, endPoint x: 556, endPoint y: 466, distance: 299.9
click at [556, 466] on p "Your responses are aggregated and anonymous." at bounding box center [508, 462] width 506 height 25
copy p "Your responses are aggregated and anonymous."
